Goal: Transaction & Acquisition: Purchase product/service

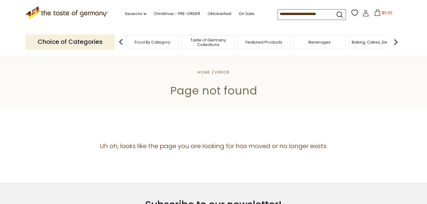
click at [295, 14] on input at bounding box center [304, 13] width 52 height 9
type input "*********"
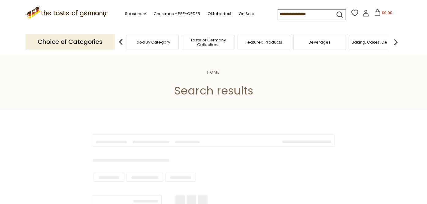
type input "*********"
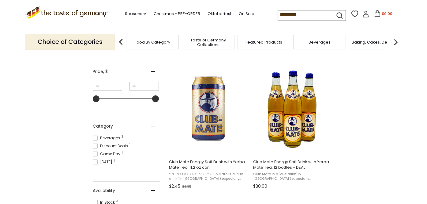
scroll to position [62, 0]
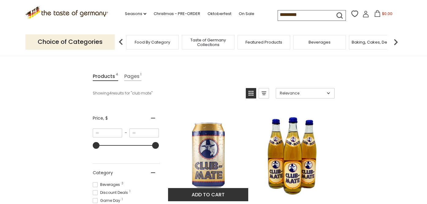
click at [201, 134] on img "Club Mate Energy Soft Drink with Yerba Mate Tea, 11.2 oz can" at bounding box center [208, 154] width 81 height 81
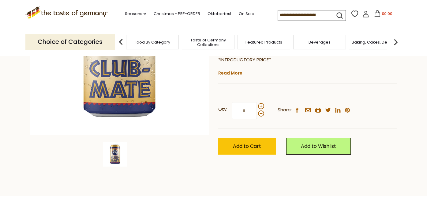
scroll to position [133, 0]
click at [252, 111] on input "*" at bounding box center [244, 110] width 25 height 17
type input "**"
click at [285, 94] on div "Qty: ** Share: facebook email printer twitter linkedin pinterest" at bounding box center [307, 111] width 179 height 36
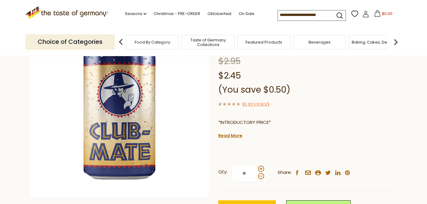
scroll to position [143, 0]
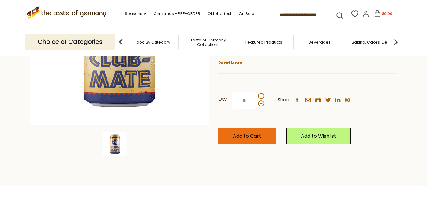
click at [255, 134] on span "Add to Cart" at bounding box center [247, 135] width 28 height 7
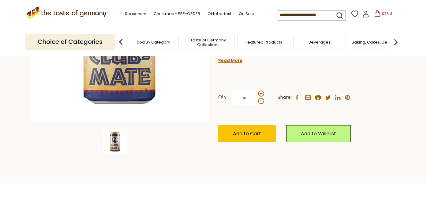
scroll to position [0, 0]
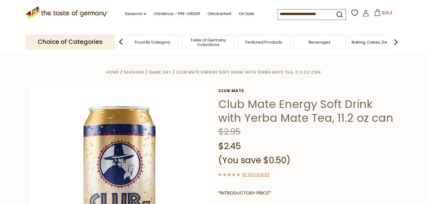
click at [385, 15] on span "$29.4" at bounding box center [387, 12] width 10 height 5
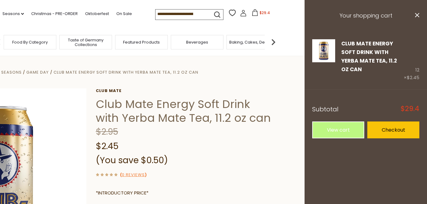
click at [283, 83] on section "Home Seasons Game Day Club Mate Energy Soft Drink with Yerba Mate Tea, 11.2 oz …" at bounding box center [90, 192] width 427 height 273
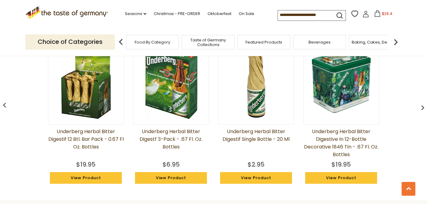
scroll to position [486, 0]
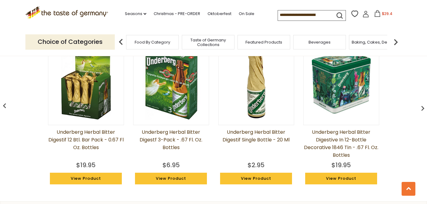
click at [349, 87] on img at bounding box center [341, 81] width 75 height 75
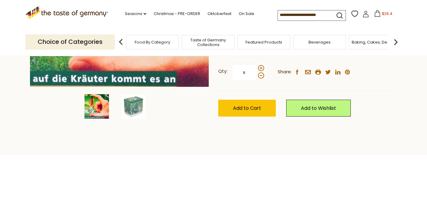
scroll to position [195, 0]
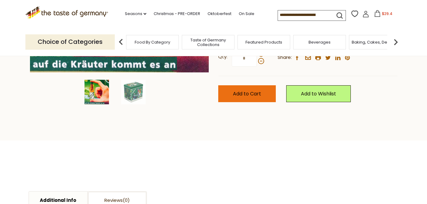
click at [246, 93] on span "Add to Cart" at bounding box center [247, 93] width 28 height 7
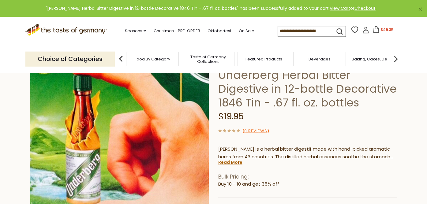
scroll to position [0, 0]
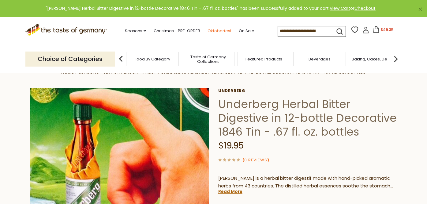
click at [222, 32] on link "Oktoberfest" at bounding box center [220, 31] width 24 height 7
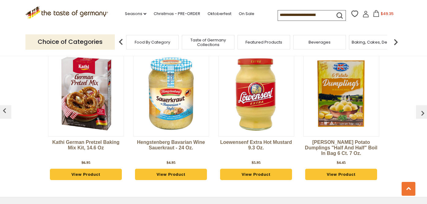
scroll to position [1543, 0]
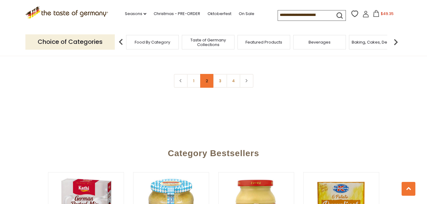
click at [204, 74] on link "2" at bounding box center [207, 81] width 14 height 14
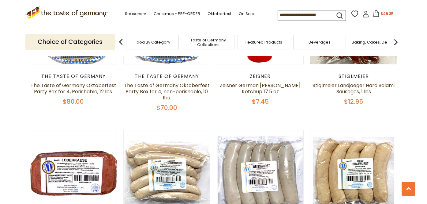
scroll to position [493, 0]
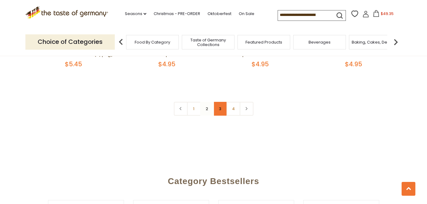
click at [222, 102] on link "3" at bounding box center [221, 109] width 14 height 14
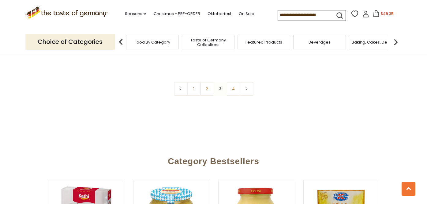
scroll to position [1417, 0]
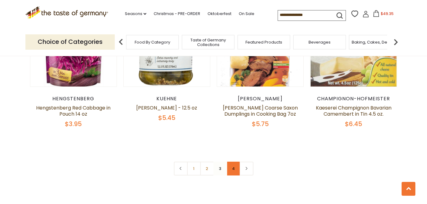
click at [237, 170] on link "4" at bounding box center [234, 168] width 14 height 14
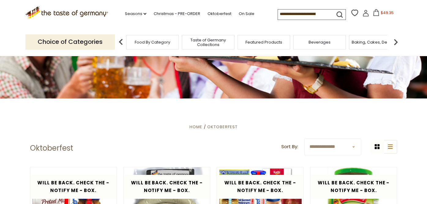
scroll to position [0, 0]
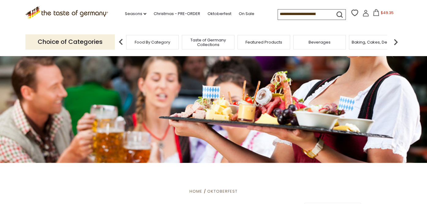
click at [385, 12] on span "$49.35" at bounding box center [387, 12] width 13 height 5
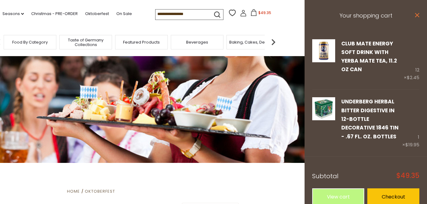
click at [415, 16] on icon at bounding box center [417, 15] width 4 height 4
